Goal: Task Accomplishment & Management: Use online tool/utility

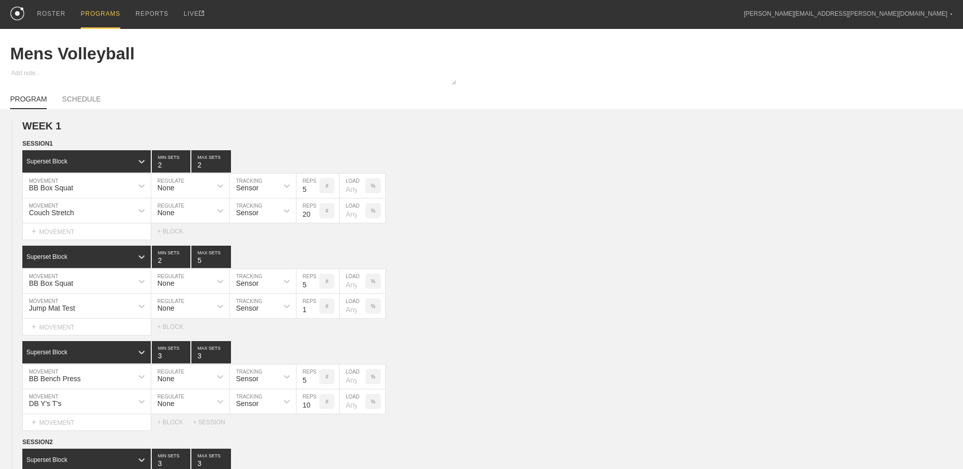
click at [109, 11] on div "PROGRAMS" at bounding box center [101, 14] width 40 height 29
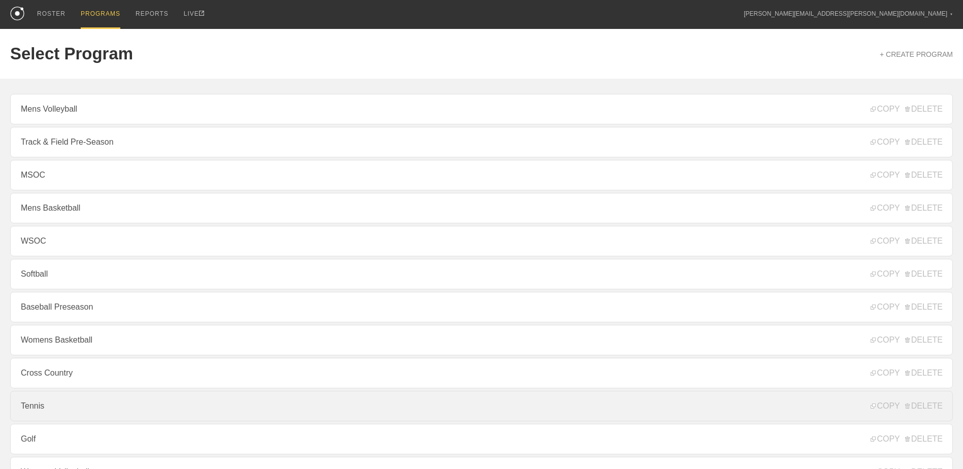
click at [155, 399] on link "Tennis" at bounding box center [481, 406] width 943 height 30
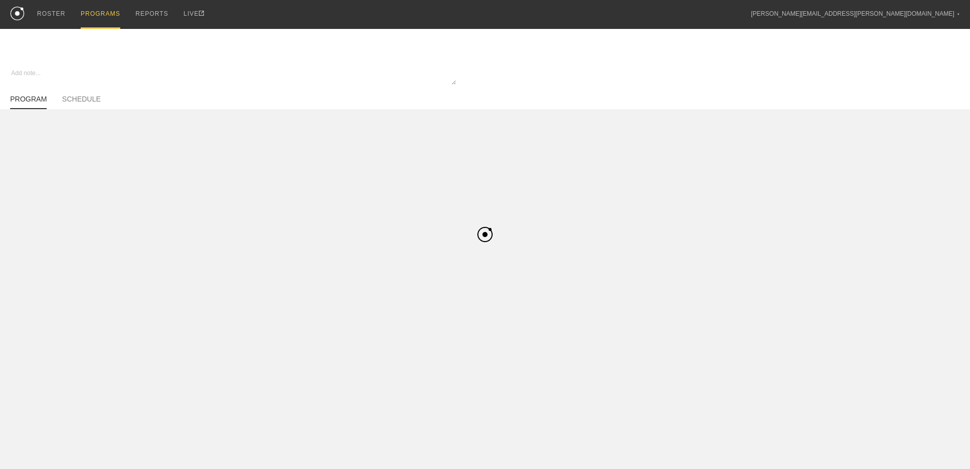
type textarea "x"
type input "Tennis"
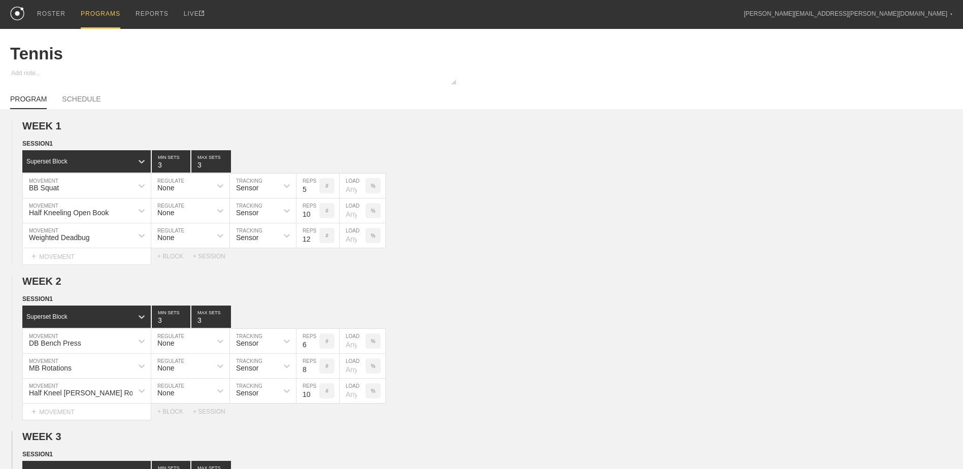
scroll to position [288, 0]
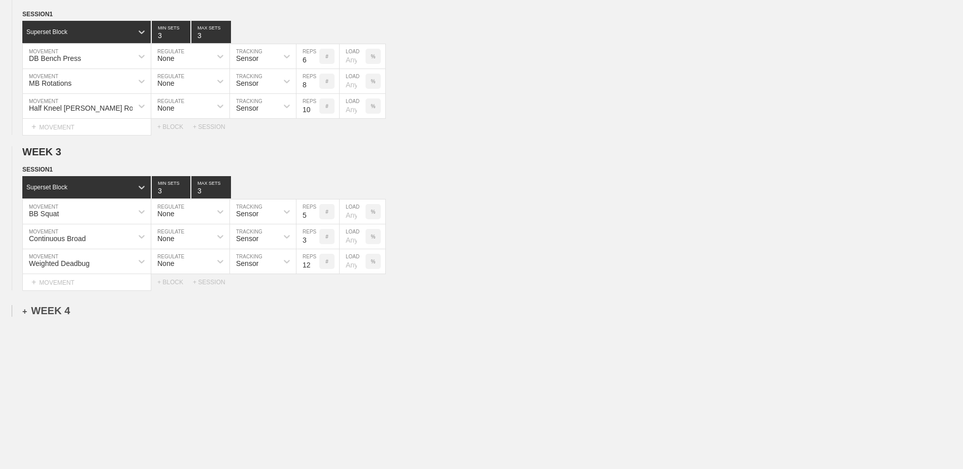
click at [49, 313] on div "+ WEEK 4" at bounding box center [46, 311] width 48 height 12
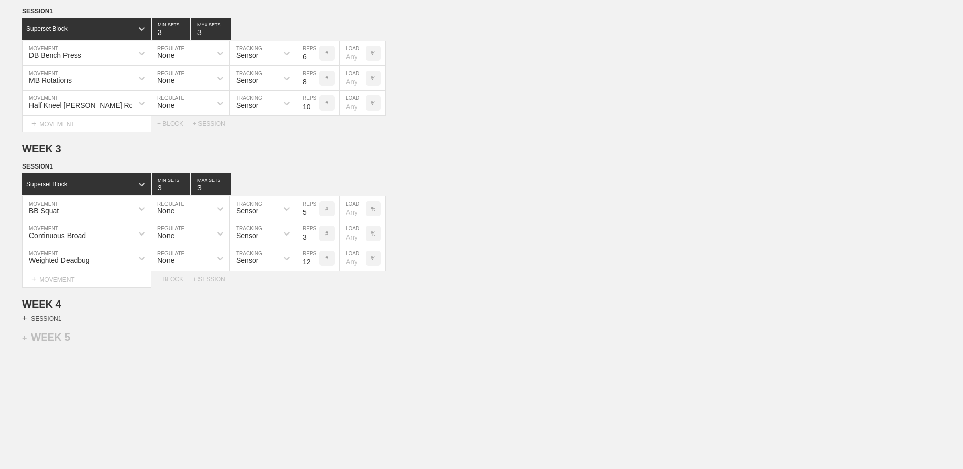
click at [56, 319] on div "+ SESSION 1" at bounding box center [41, 318] width 39 height 9
click at [87, 345] on div "+ BLOCK" at bounding box center [86, 336] width 128 height 16
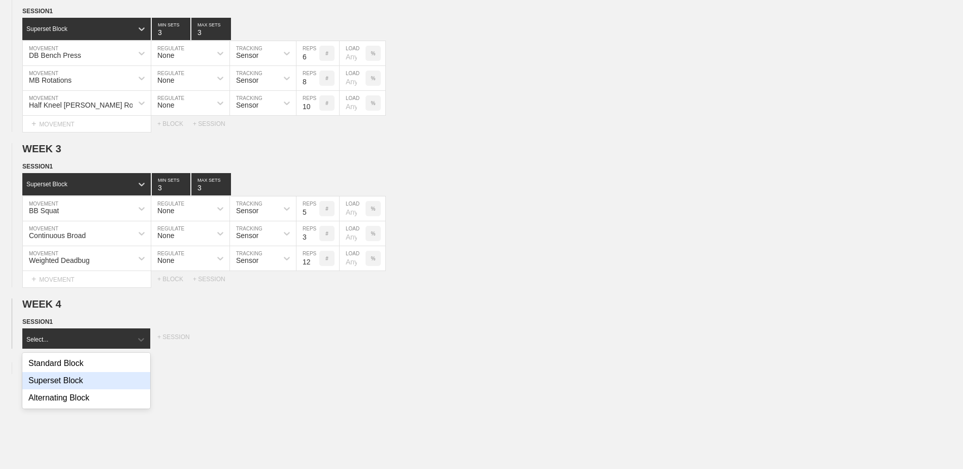
click at [102, 377] on div "Superset Block" at bounding box center [86, 380] width 128 height 17
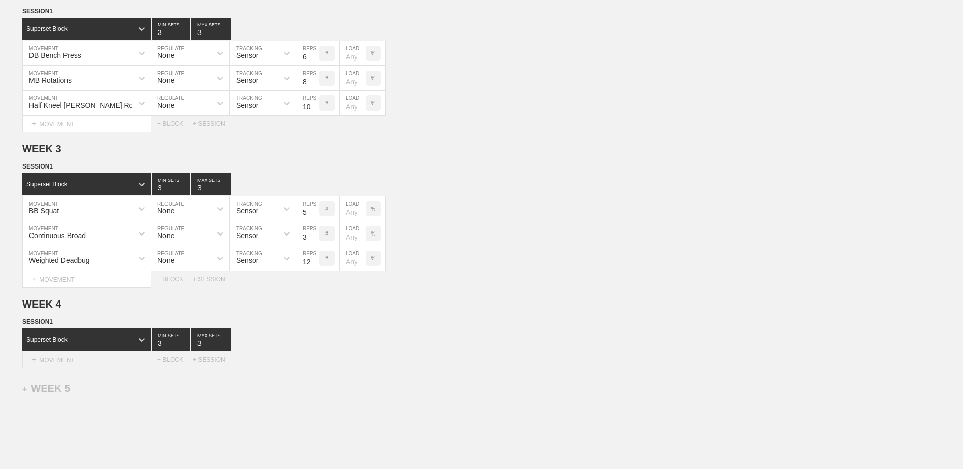
click at [94, 362] on div "+ MOVEMENT" at bounding box center [86, 360] width 129 height 17
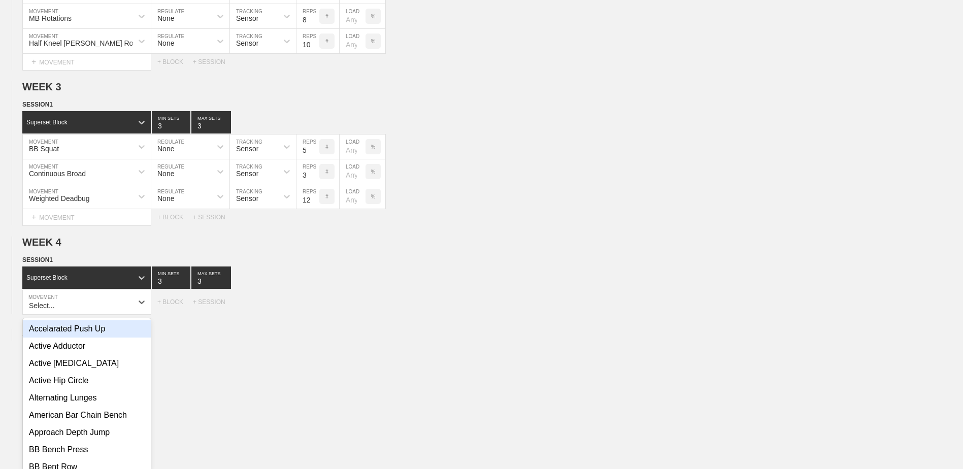
scroll to position [358, 0]
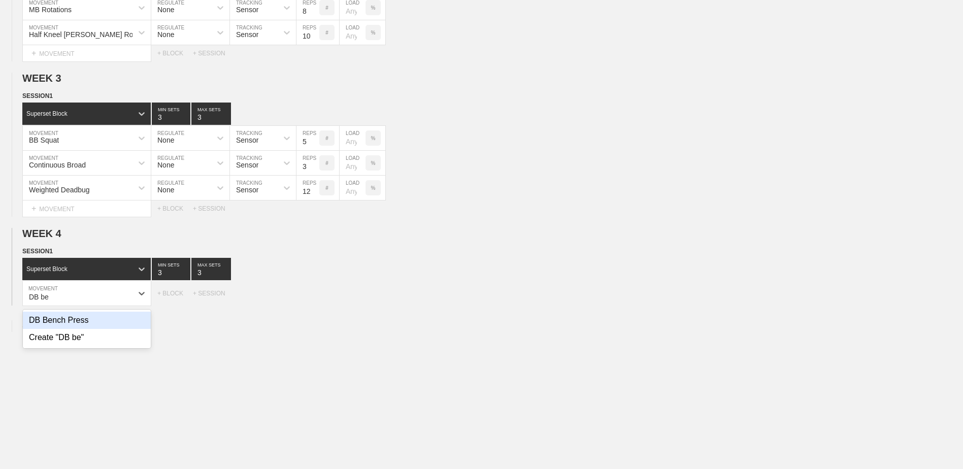
click at [139, 325] on div "DB Bench Press" at bounding box center [87, 320] width 128 height 17
type input "DB be"
click at [313, 302] on input "7" at bounding box center [307, 293] width 23 height 24
click at [313, 302] on input "6" at bounding box center [307, 293] width 23 height 24
click at [313, 302] on input "5" at bounding box center [307, 293] width 23 height 24
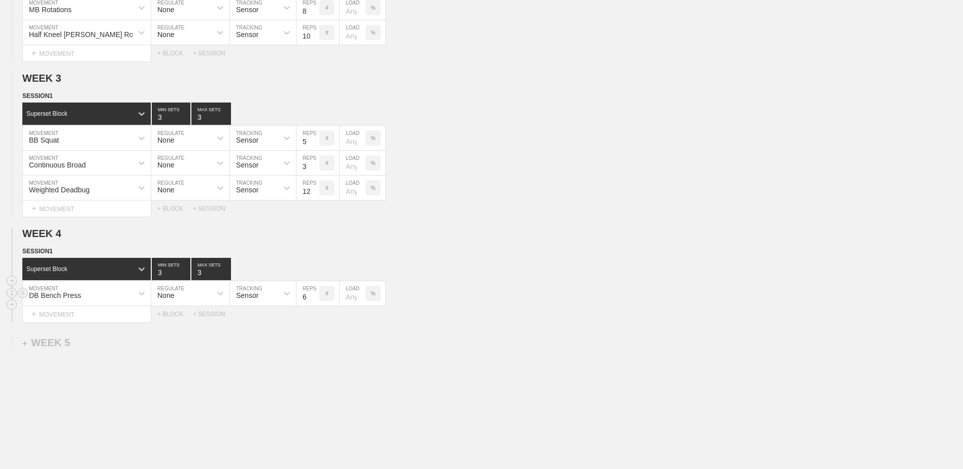
type input "6"
click at [315, 297] on input "6" at bounding box center [307, 293] width 23 height 24
click at [102, 323] on div "+ MOVEMENT" at bounding box center [86, 314] width 129 height 17
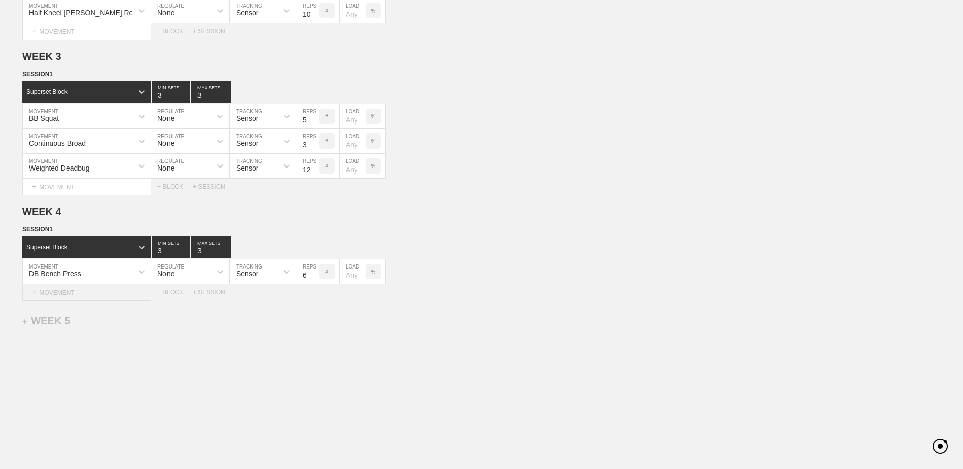
scroll to position [383, 0]
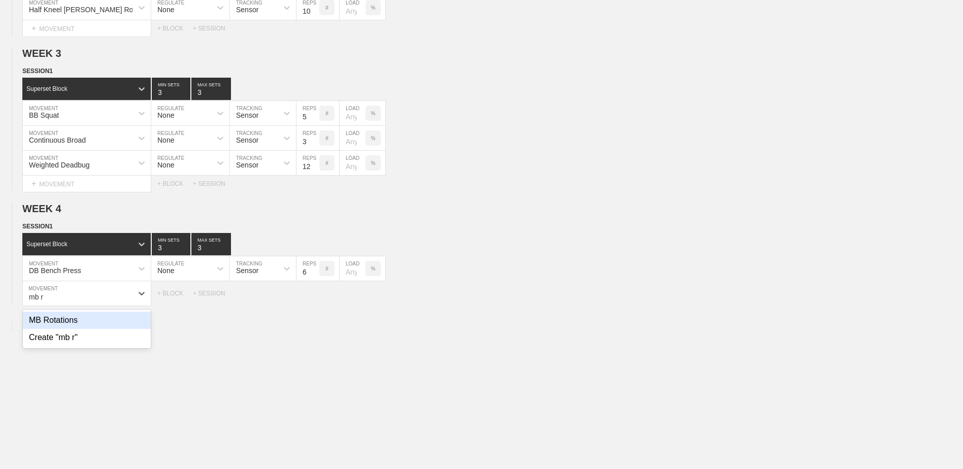
click at [102, 323] on div "MB Rotations" at bounding box center [87, 320] width 128 height 17
type input "mb r"
click at [316, 302] on input "7" at bounding box center [307, 293] width 23 height 24
type input "6"
click at [316, 302] on input "6" at bounding box center [307, 293] width 23 height 24
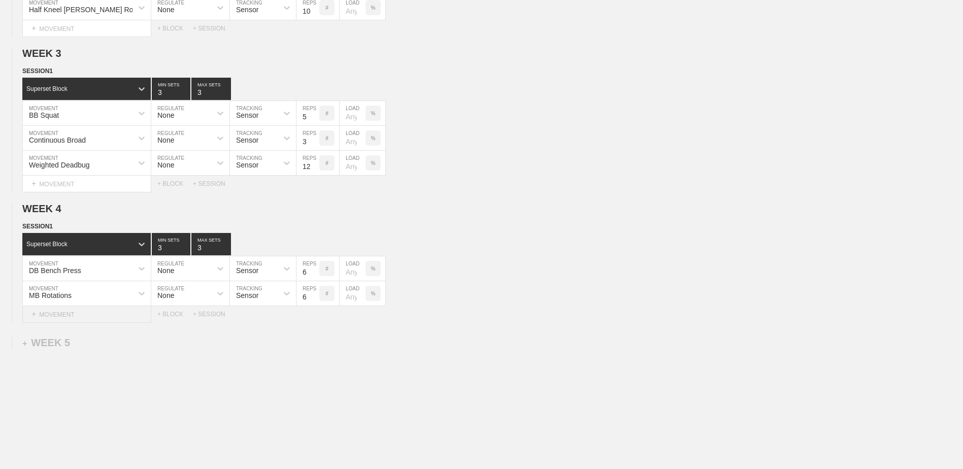
click at [62, 322] on div "+ MOVEMENT" at bounding box center [86, 314] width 129 height 17
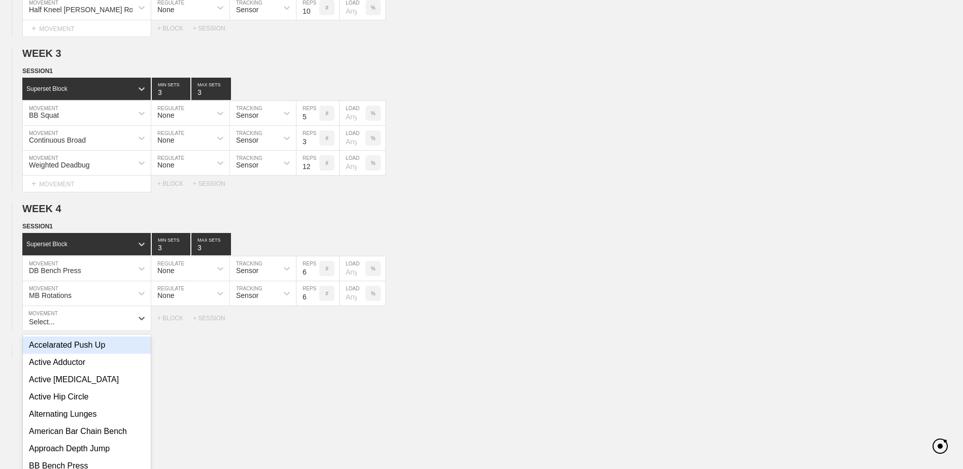
scroll to position [408, 0]
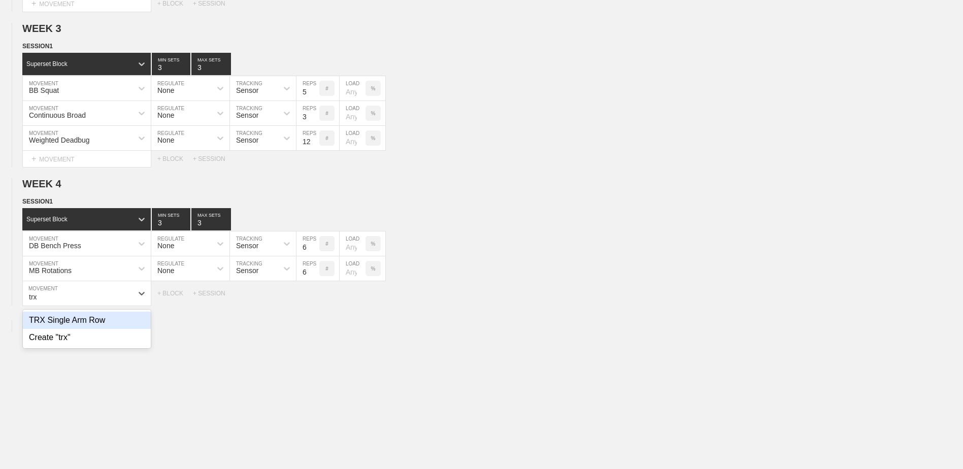
click at [53, 322] on div "TRX Single Arm Row" at bounding box center [87, 320] width 128 height 17
type input "trx"
click at [314, 298] on input "9" at bounding box center [307, 293] width 23 height 24
type input "10"
click at [314, 298] on input "10" at bounding box center [307, 293] width 23 height 24
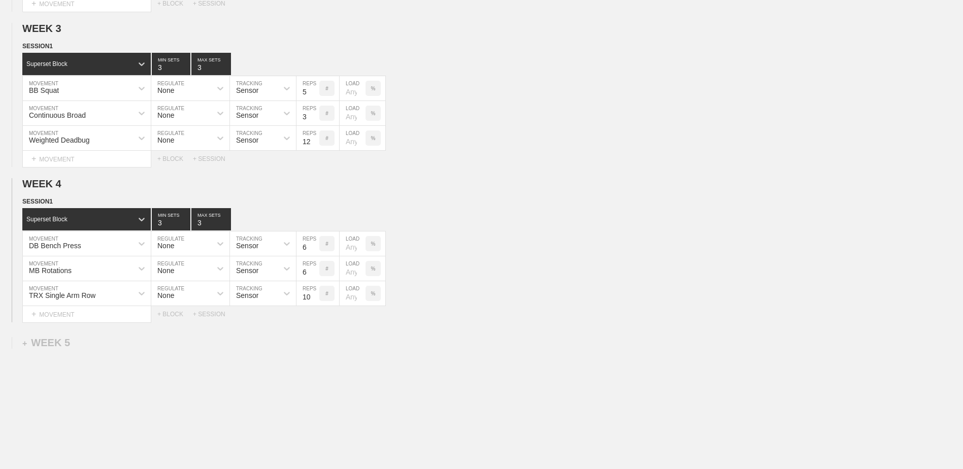
click at [164, 321] on div "Select... MOVEMENT + MOVEMENT + BLOCK + SESSION" at bounding box center [481, 314] width 963 height 16
drag, startPoint x: 164, startPoint y: 318, endPoint x: 169, endPoint y: 323, distance: 6.5
click at [165, 317] on div "+ BLOCK" at bounding box center [175, 314] width 36 height 7
click at [70, 336] on div "Standard Block" at bounding box center [86, 339] width 128 height 22
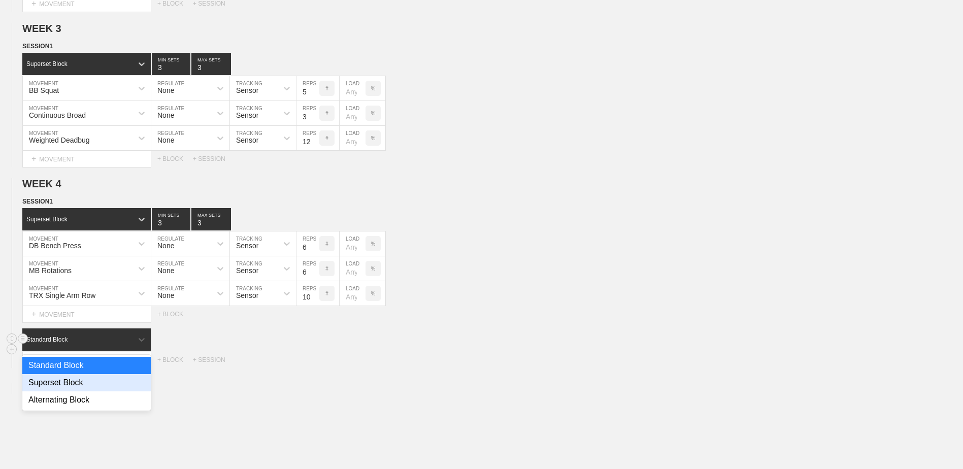
click at [70, 386] on div "Superset Block" at bounding box center [86, 382] width 128 height 17
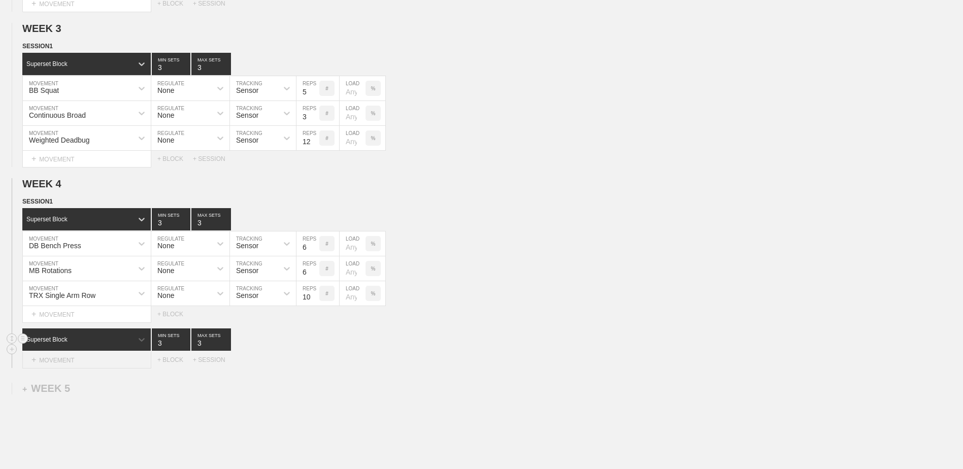
click at [73, 367] on div "+ MOVEMENT" at bounding box center [86, 360] width 129 height 17
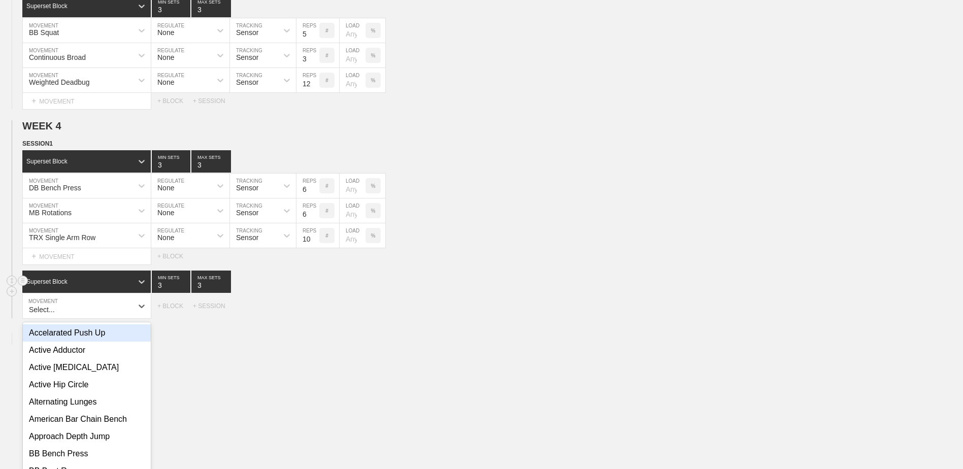
scroll to position [479, 0]
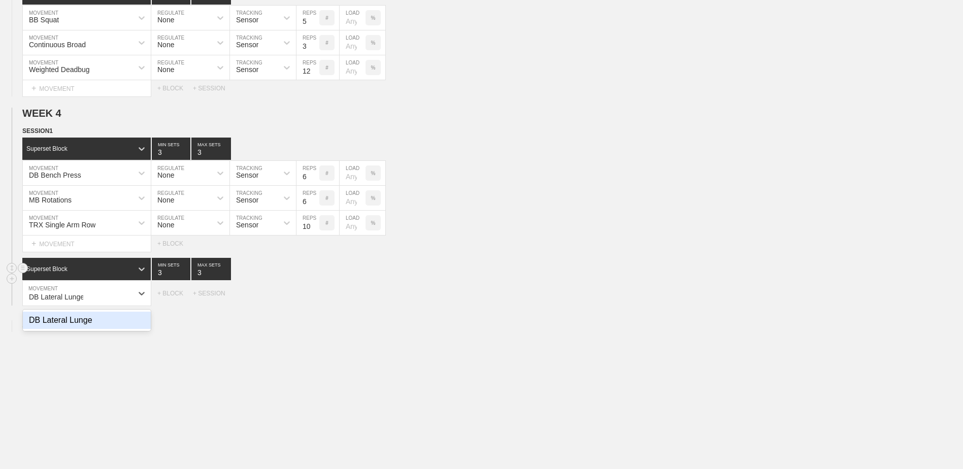
click at [95, 320] on div "DB Lateral Lunge" at bounding box center [87, 320] width 128 height 17
type input "DB Lateral Lunge"
click at [315, 300] on input "7" at bounding box center [307, 293] width 23 height 24
type input "6"
click at [315, 300] on input "6" at bounding box center [307, 293] width 23 height 24
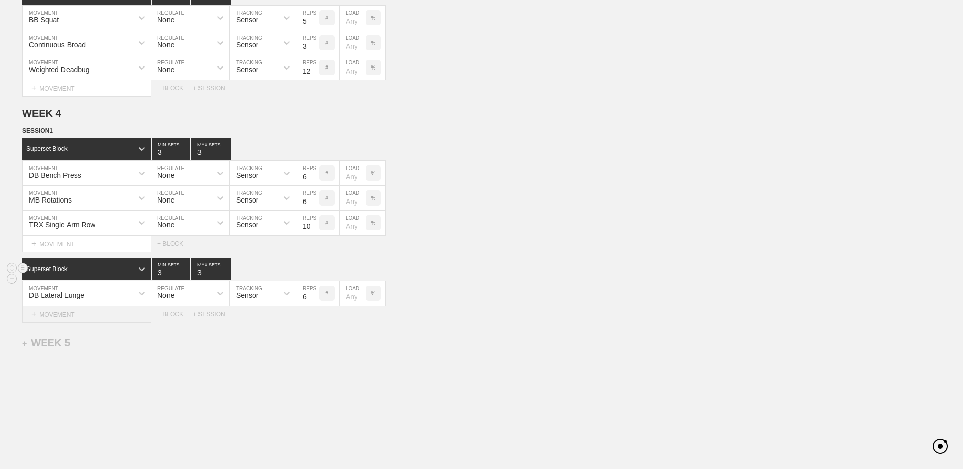
click at [114, 319] on div "+ MOVEMENT" at bounding box center [86, 314] width 129 height 17
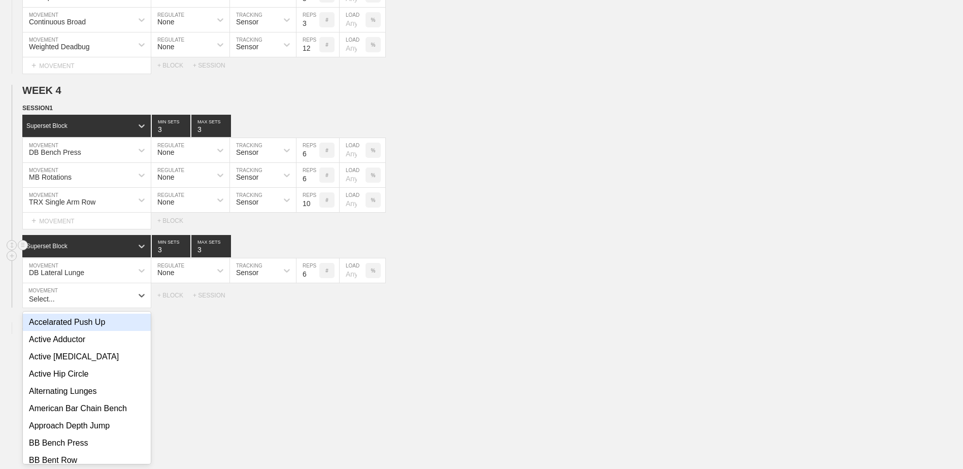
scroll to position [503, 0]
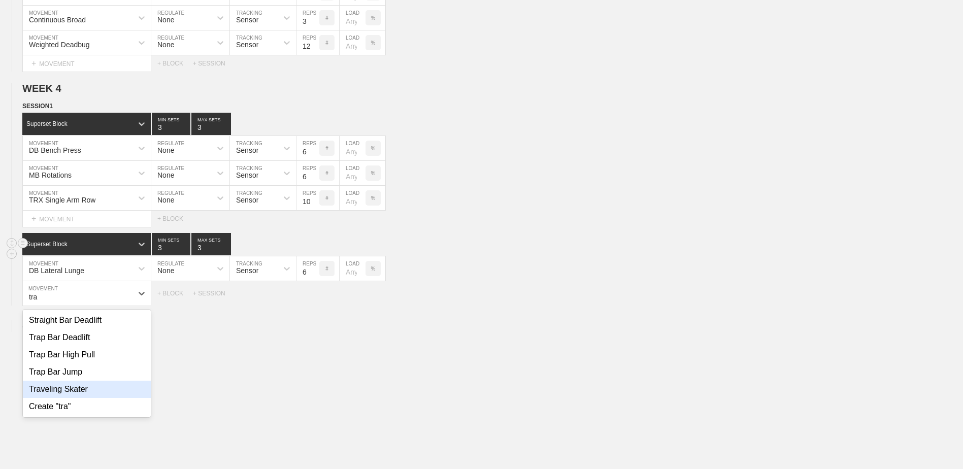
click at [120, 397] on div "Traveling Skater" at bounding box center [87, 389] width 128 height 17
type input "tra"
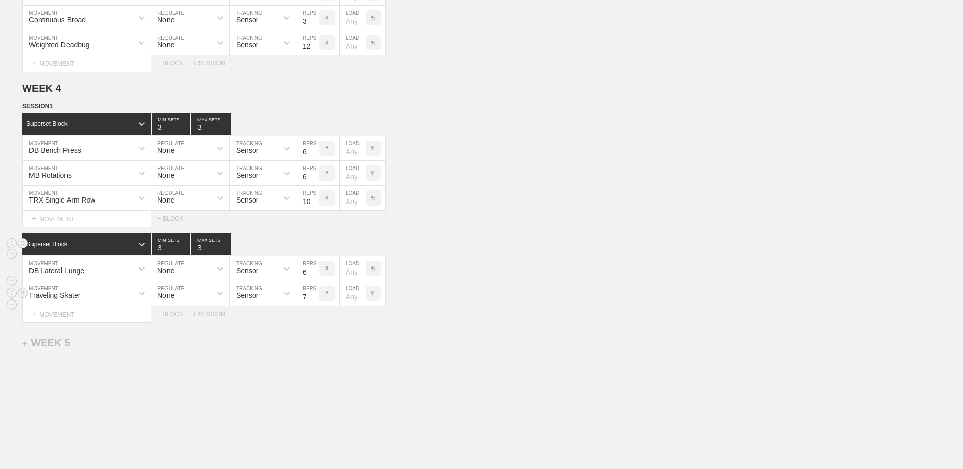
click at [315, 301] on input "7" at bounding box center [307, 293] width 23 height 24
click at [315, 301] on input "6" at bounding box center [307, 293] width 23 height 24
click at [315, 301] on input "5" at bounding box center [307, 293] width 23 height 24
click at [315, 301] on input "4" at bounding box center [307, 293] width 23 height 24
click at [315, 301] on input "3" at bounding box center [307, 293] width 23 height 24
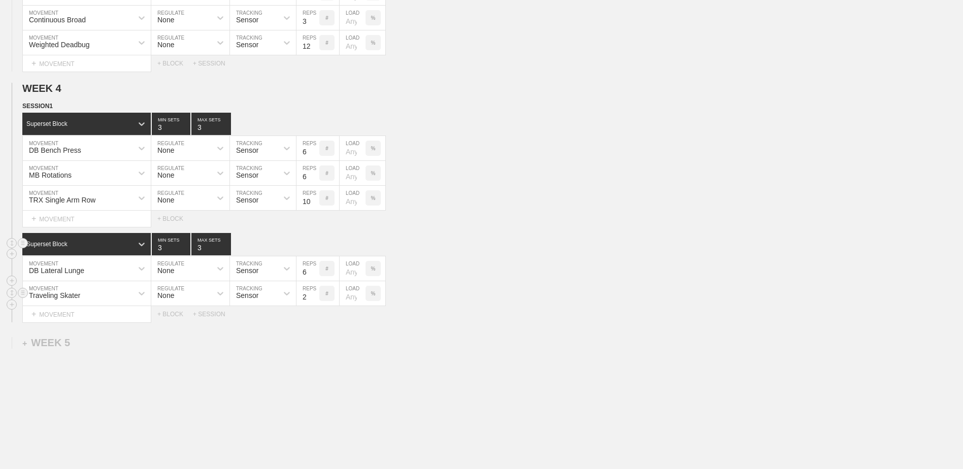
click at [315, 301] on input "2" at bounding box center [307, 293] width 23 height 24
type input "1"
click at [315, 301] on input "1" at bounding box center [307, 293] width 23 height 24
